Goal: Check status: Check status

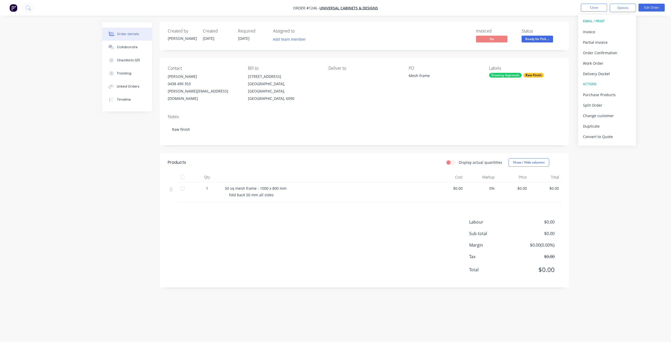
click at [541, 40] on span "Ready for Pick ..." at bounding box center [537, 39] width 31 height 7
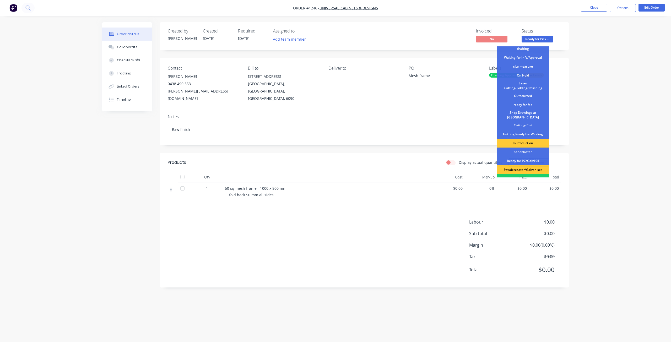
scroll to position [68, 0]
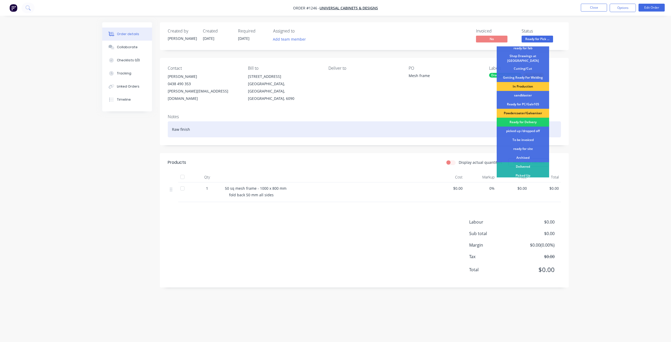
click at [521, 129] on div "picked up /dropped off" at bounding box center [523, 131] width 52 height 9
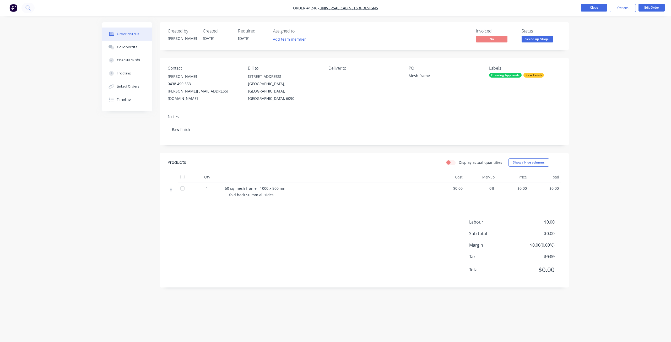
click at [600, 7] on button "Close" at bounding box center [594, 8] width 26 height 8
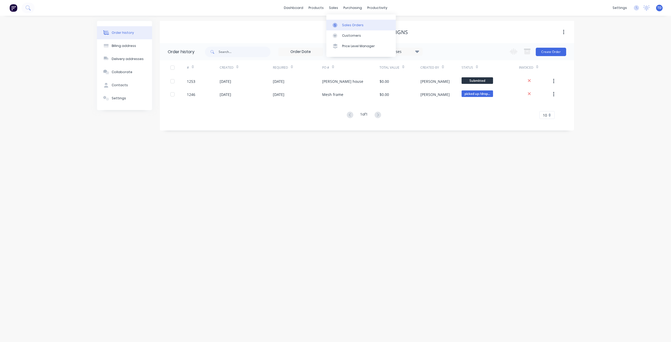
click at [345, 26] on div "Sales Orders" at bounding box center [352, 25] width 21 height 5
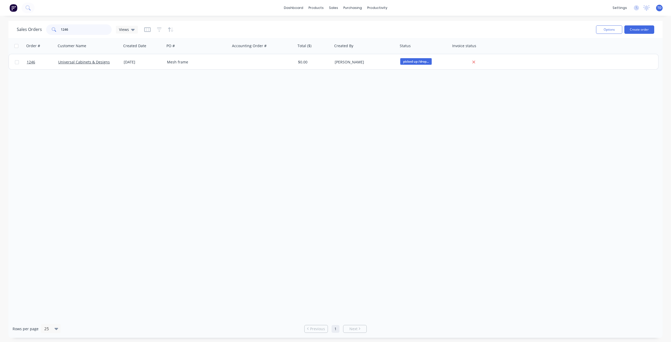
drag, startPoint x: 74, startPoint y: 28, endPoint x: 64, endPoint y: 27, distance: 10.8
click at [64, 27] on input "1246" at bounding box center [86, 29] width 51 height 10
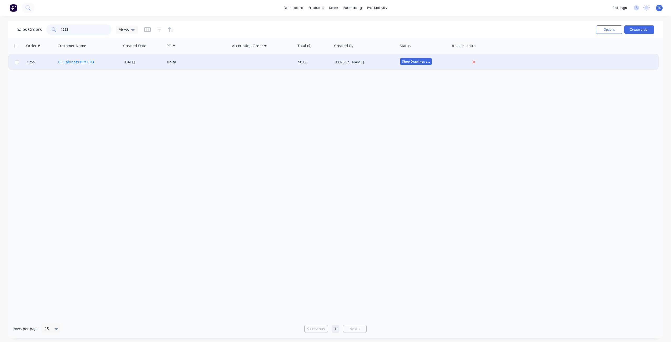
type input "1255"
click at [62, 61] on link "BF Cabinets PTY LTD" at bounding box center [76, 62] width 36 height 5
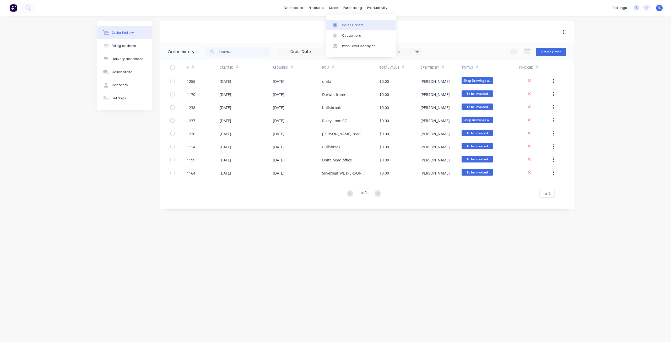
click at [348, 26] on div "Sales Orders" at bounding box center [352, 25] width 21 height 5
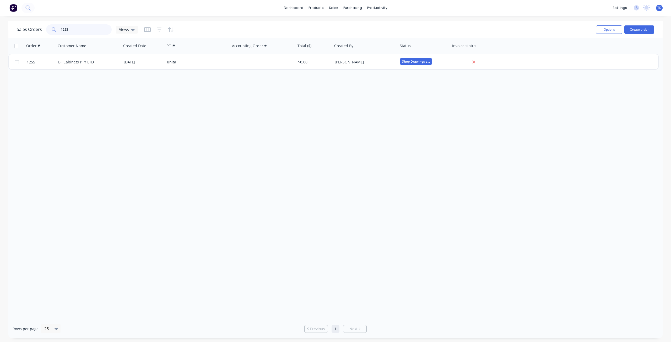
drag, startPoint x: 77, startPoint y: 29, endPoint x: 20, endPoint y: 28, distance: 57.2
click at [20, 28] on div "Sales Orders 1255 Views" at bounding box center [77, 29] width 121 height 10
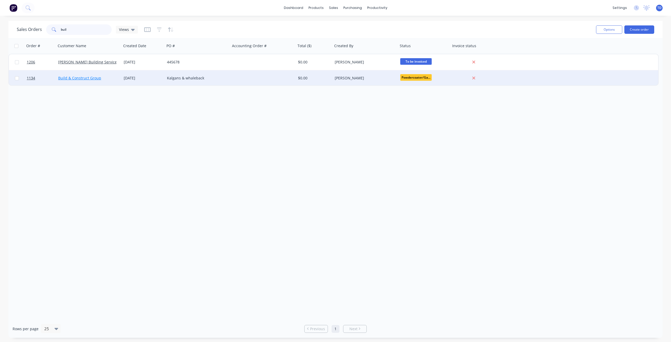
type input "buil"
click at [72, 79] on link "Build & Construct Group" at bounding box center [79, 77] width 43 height 5
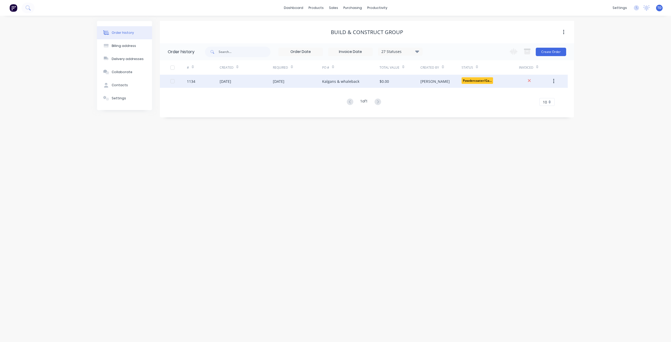
drag, startPoint x: 265, startPoint y: 82, endPoint x: 266, endPoint y: 80, distance: 2.6
click at [266, 80] on div "[DATE]" at bounding box center [246, 81] width 53 height 13
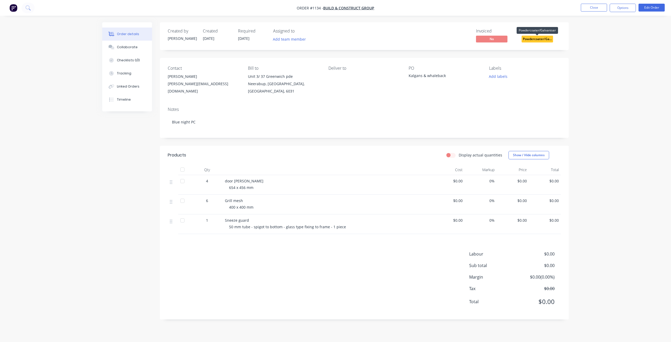
click at [546, 39] on span "Powdercoater/Ga..." at bounding box center [537, 39] width 31 height 7
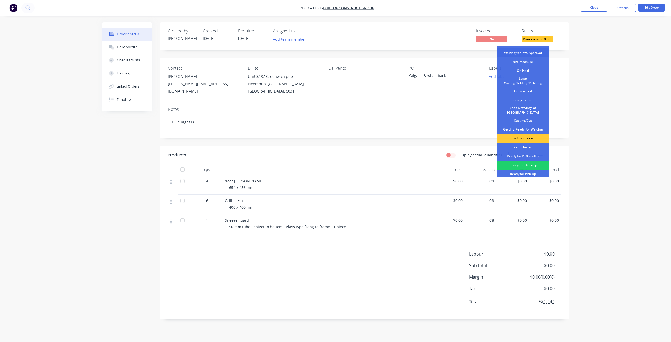
scroll to position [15, 0]
click at [519, 52] on div "Waiting for Info/Approval" at bounding box center [523, 53] width 52 height 9
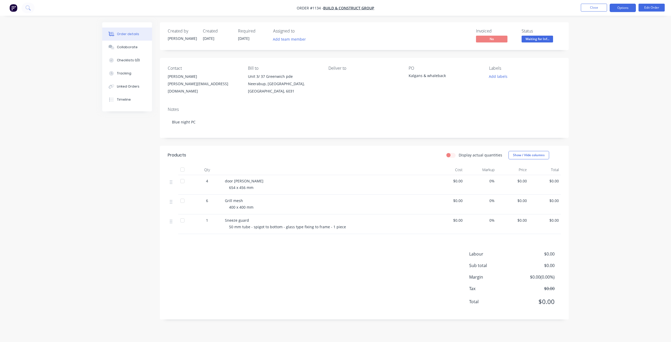
click at [616, 8] on button "Options" at bounding box center [623, 8] width 26 height 8
click at [594, 72] on div "Delivery Docket" at bounding box center [607, 74] width 48 height 8
click at [590, 53] on div "Without pricing" at bounding box center [607, 53] width 48 height 8
